Goal: Transaction & Acquisition: Purchase product/service

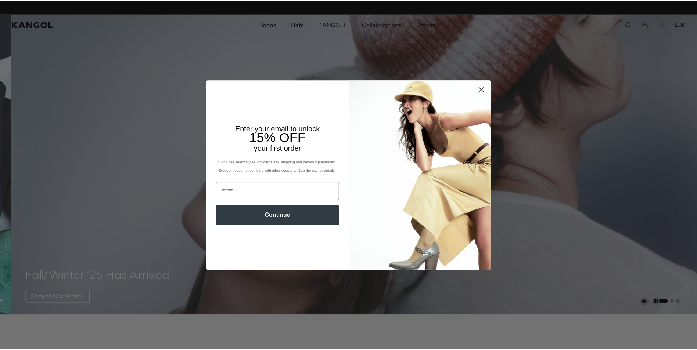
scroll to position [0, 151]
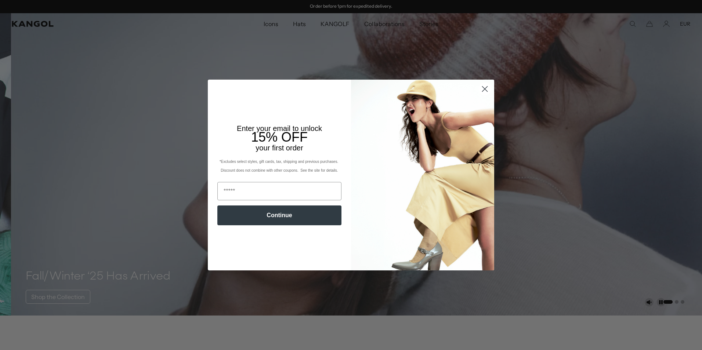
click at [483, 88] on circle "Close dialog" at bounding box center [485, 89] width 12 height 12
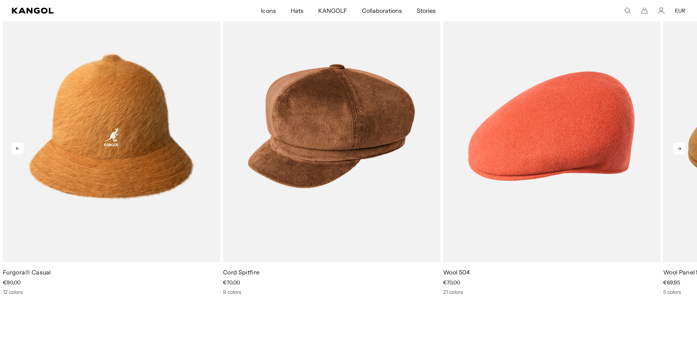
click at [676, 147] on icon at bounding box center [679, 149] width 12 height 12
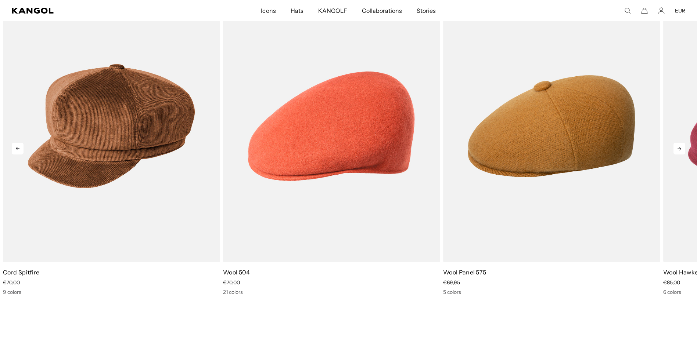
click at [676, 147] on icon at bounding box center [679, 149] width 12 height 12
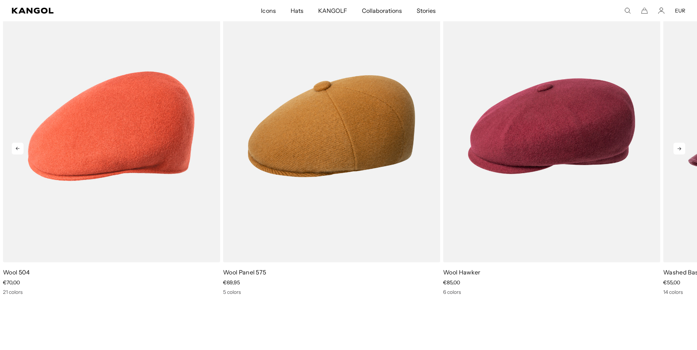
click at [676, 147] on icon at bounding box center [679, 149] width 12 height 12
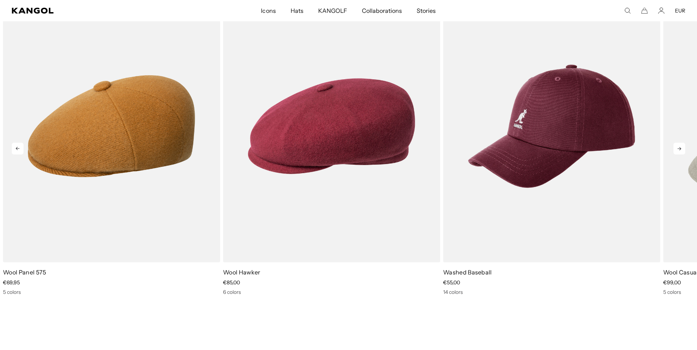
scroll to position [0, 0]
click at [676, 147] on icon at bounding box center [679, 149] width 12 height 12
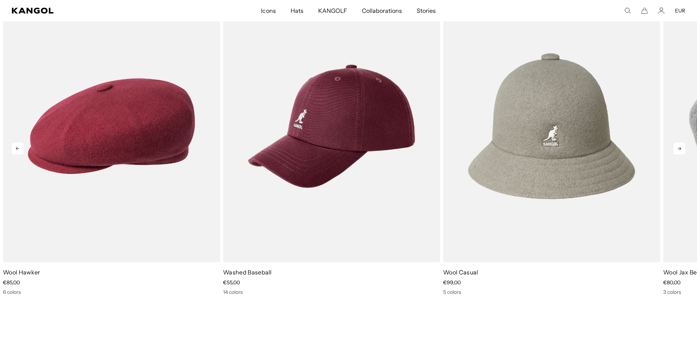
click at [676, 147] on icon at bounding box center [679, 149] width 12 height 12
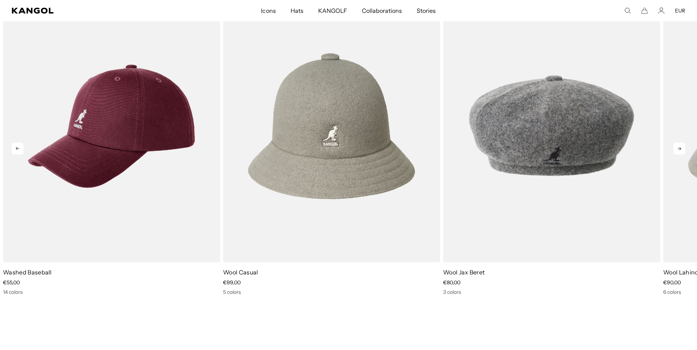
click at [676, 147] on icon at bounding box center [679, 149] width 12 height 12
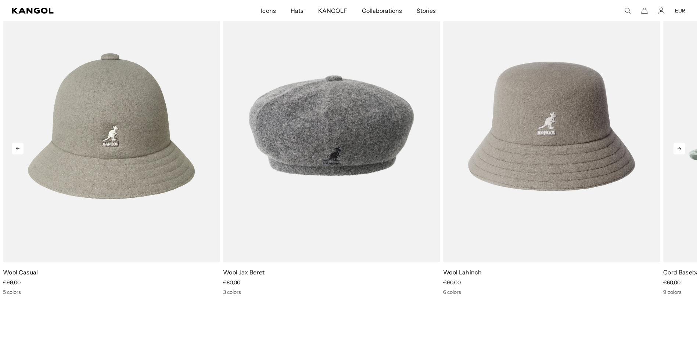
click at [676, 147] on icon at bounding box center [679, 149] width 12 height 12
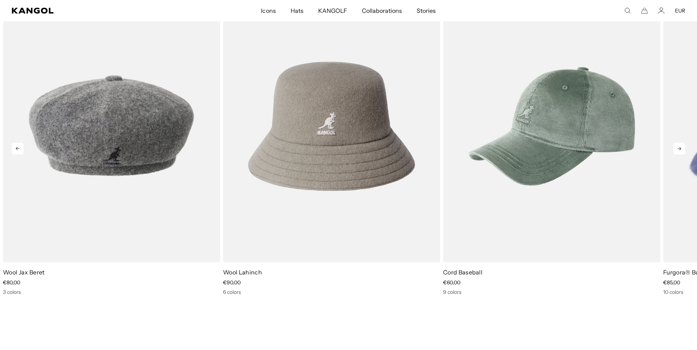
scroll to position [0, 151]
click at [676, 147] on icon at bounding box center [679, 149] width 12 height 12
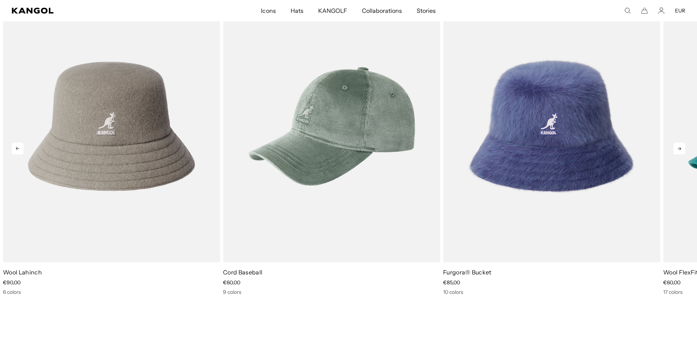
click at [676, 147] on icon at bounding box center [679, 149] width 12 height 12
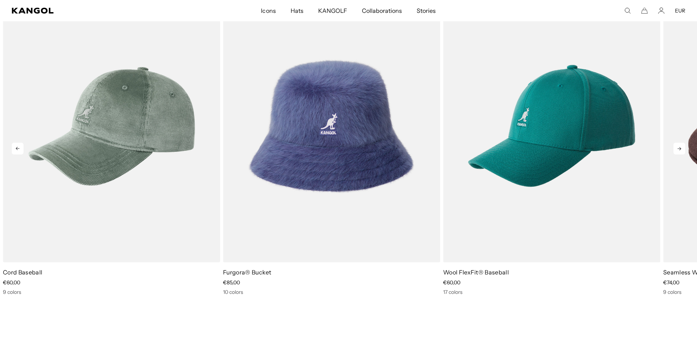
click at [676, 147] on icon at bounding box center [679, 149] width 12 height 12
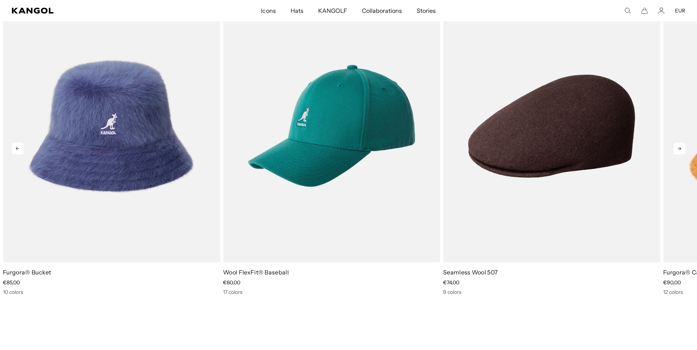
click at [676, 147] on icon at bounding box center [679, 149] width 12 height 12
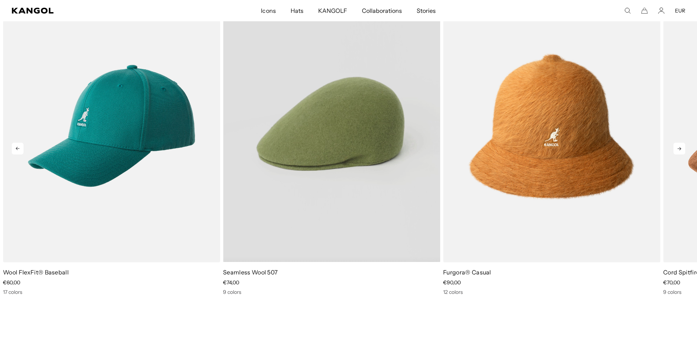
scroll to position [0, 0]
click at [341, 160] on video "Seamless Wool 507" at bounding box center [331, 126] width 217 height 272
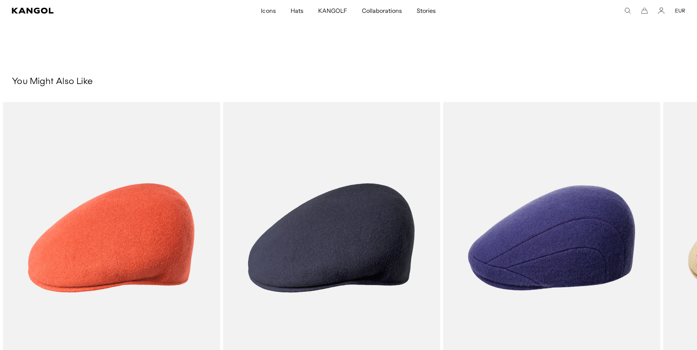
scroll to position [551, 0]
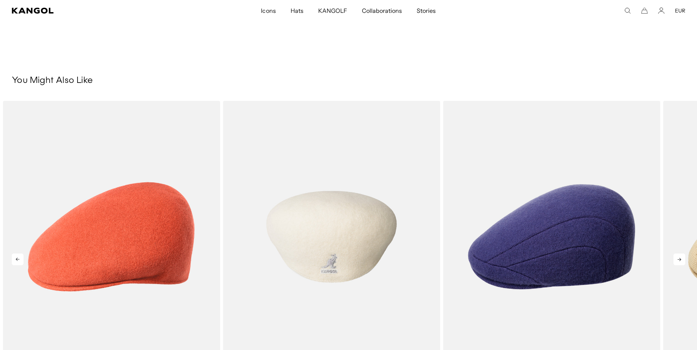
click at [348, 256] on img "2 of 5" at bounding box center [331, 237] width 217 height 272
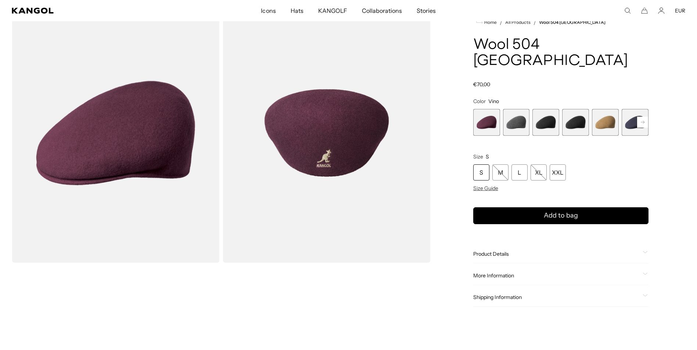
scroll to position [110, 0]
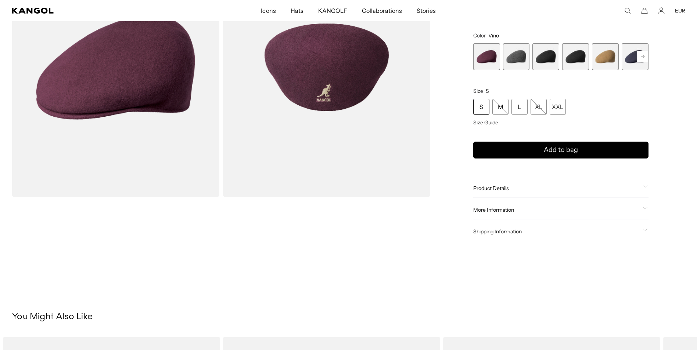
click at [501, 185] on span "Product Details" at bounding box center [556, 188] width 166 height 7
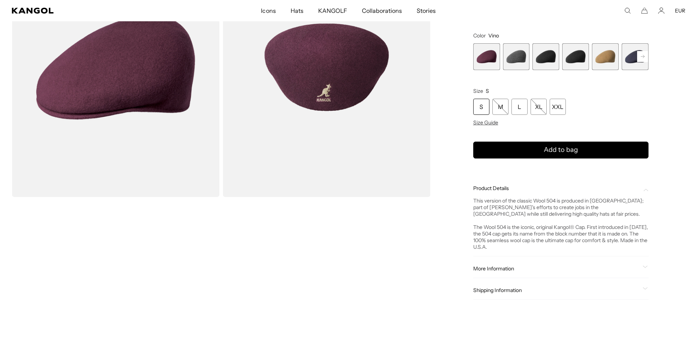
scroll to position [0, 151]
click at [642, 51] on rect at bounding box center [642, 56] width 11 height 11
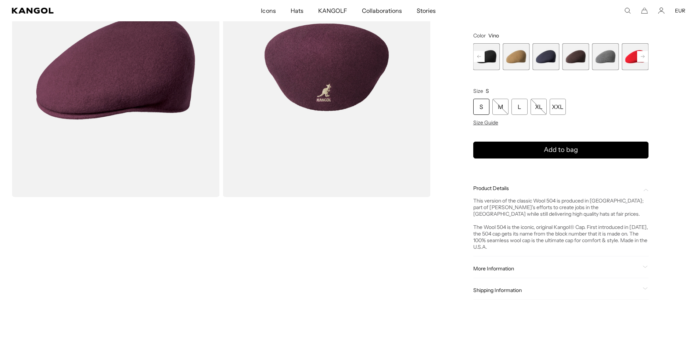
click at [642, 51] on rect at bounding box center [642, 56] width 11 height 11
click at [606, 43] on span "11 of 12" at bounding box center [605, 56] width 27 height 27
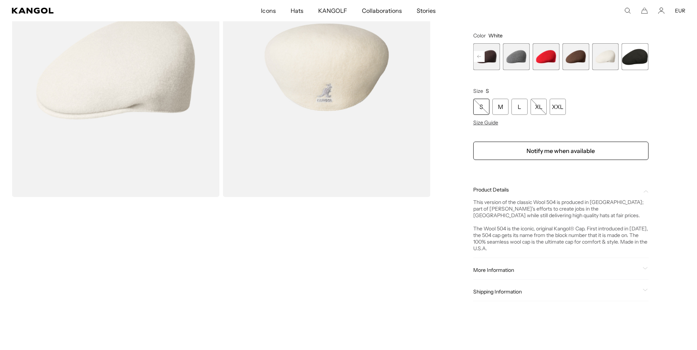
scroll to position [0, 151]
